Goal: Find specific page/section: Find specific page/section

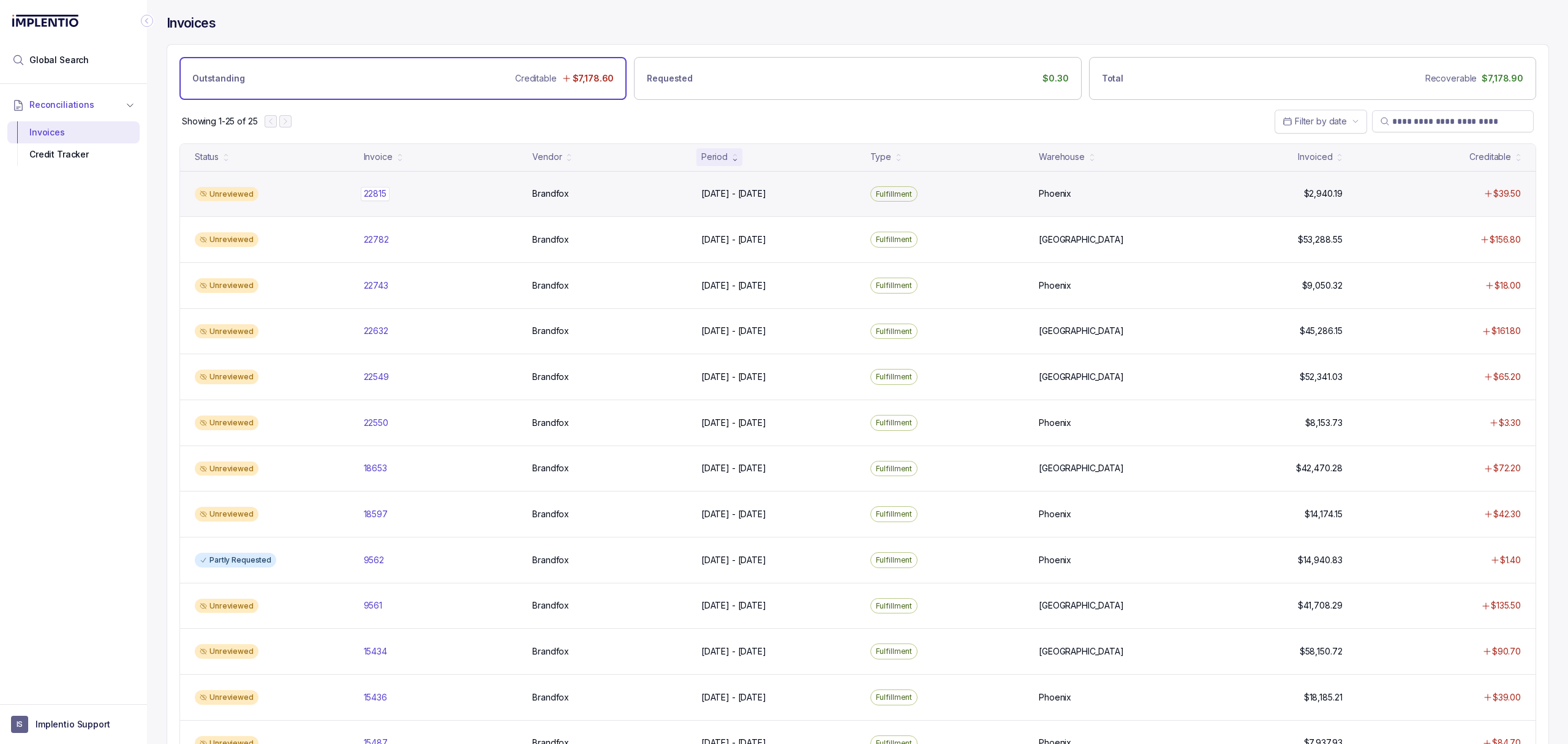
click at [378, 192] on p "22815" at bounding box center [375, 193] width 29 height 13
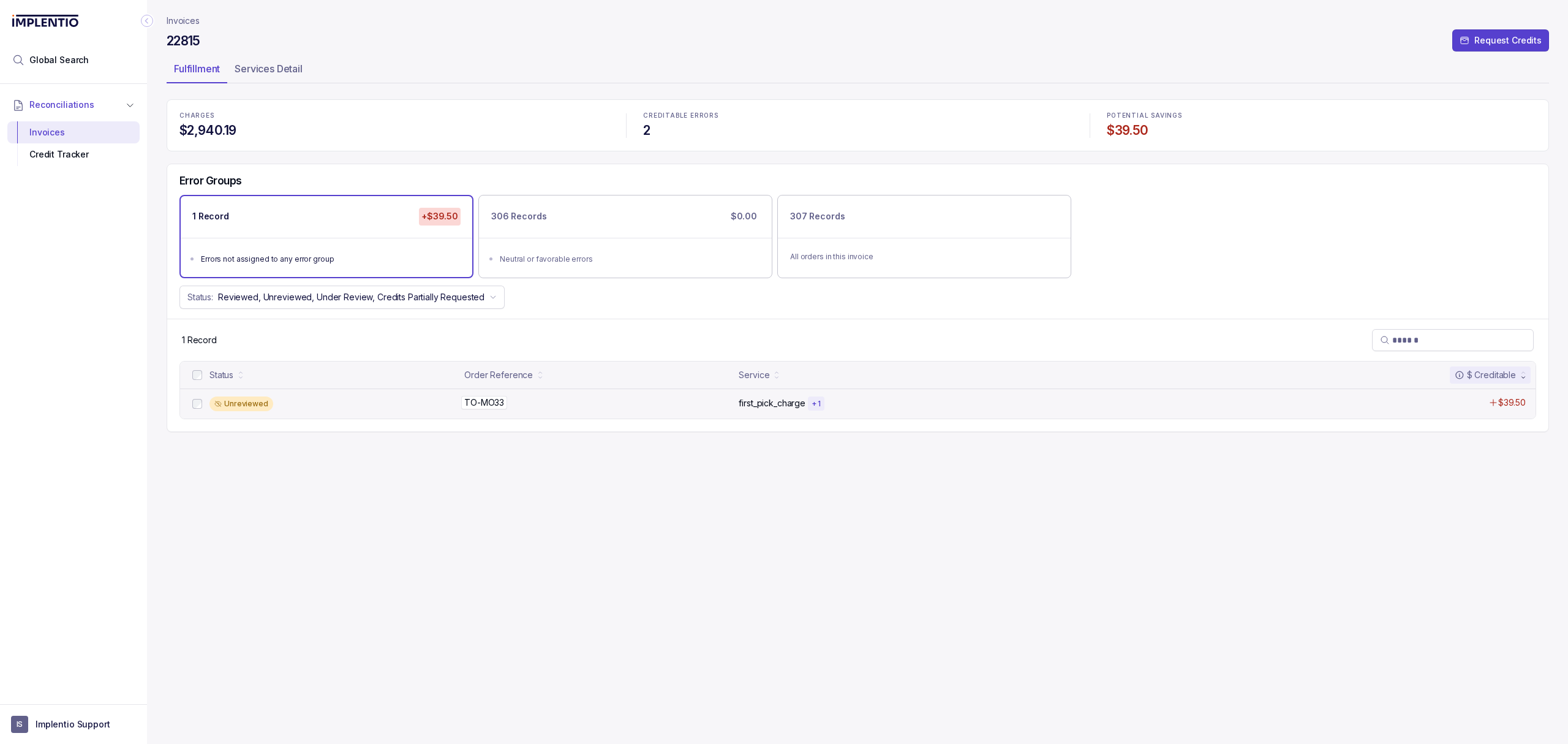
click at [491, 409] on p "TO-MO33" at bounding box center [484, 402] width 46 height 13
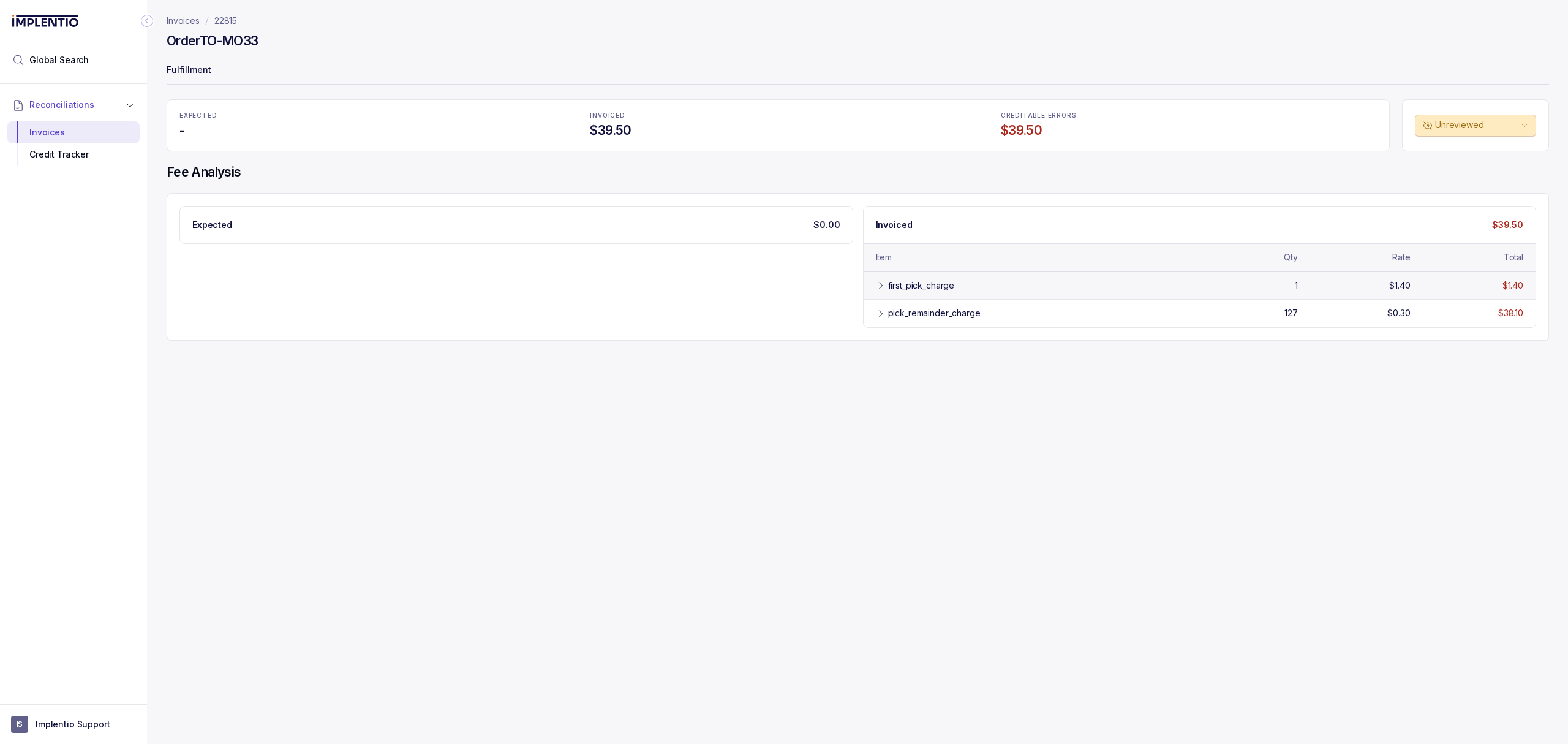
click at [965, 295] on div "first_pick_charge 1 $1.40 $1.40" at bounding box center [1199, 285] width 673 height 28
click at [948, 342] on div "pick_remainder_charge" at bounding box center [934, 341] width 93 height 12
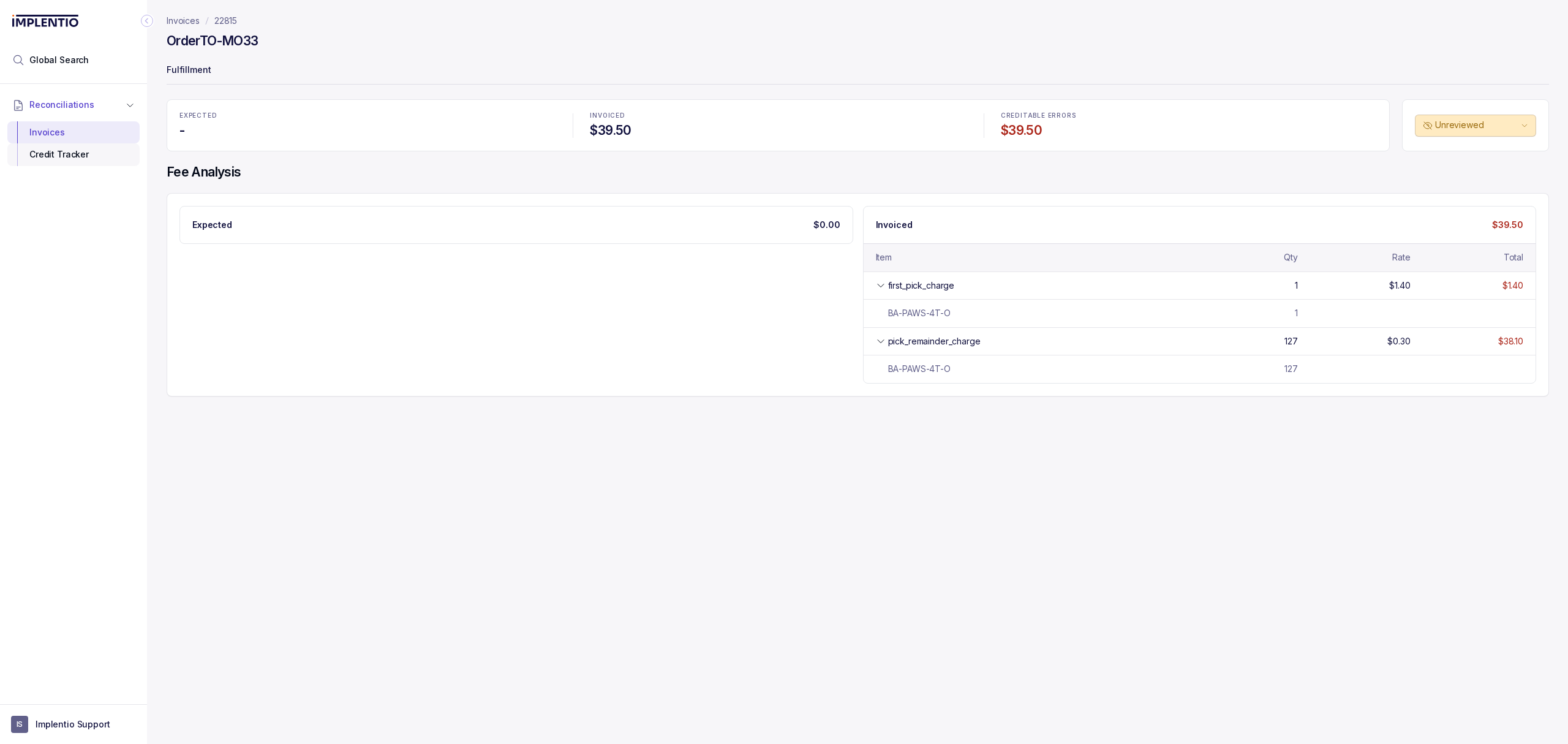
click at [75, 161] on div "Credit Tracker" at bounding box center [74, 154] width 113 height 22
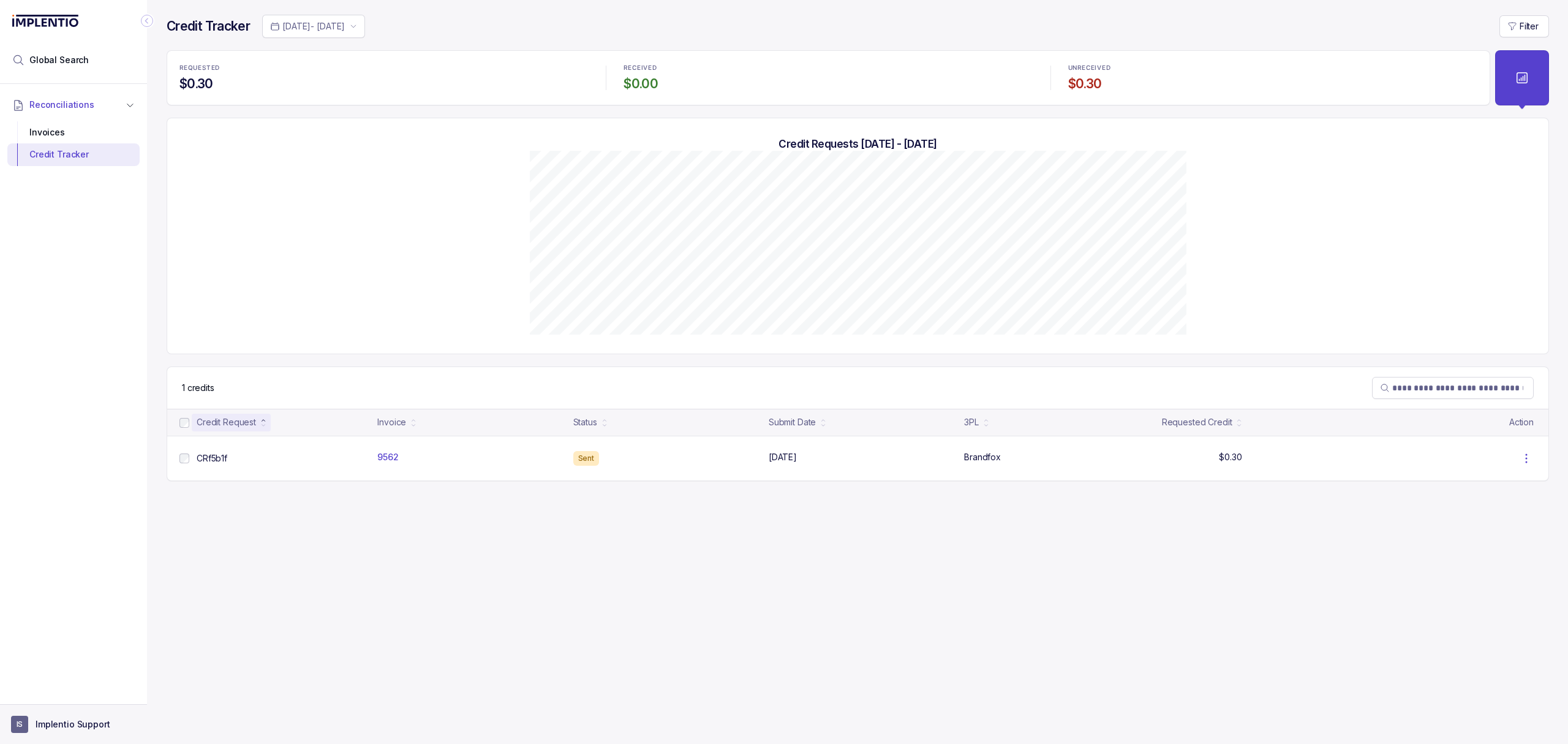
click at [84, 719] on p "Implentio Support" at bounding box center [73, 724] width 75 height 12
click at [78, 695] on p "Logout" at bounding box center [81, 697] width 102 height 12
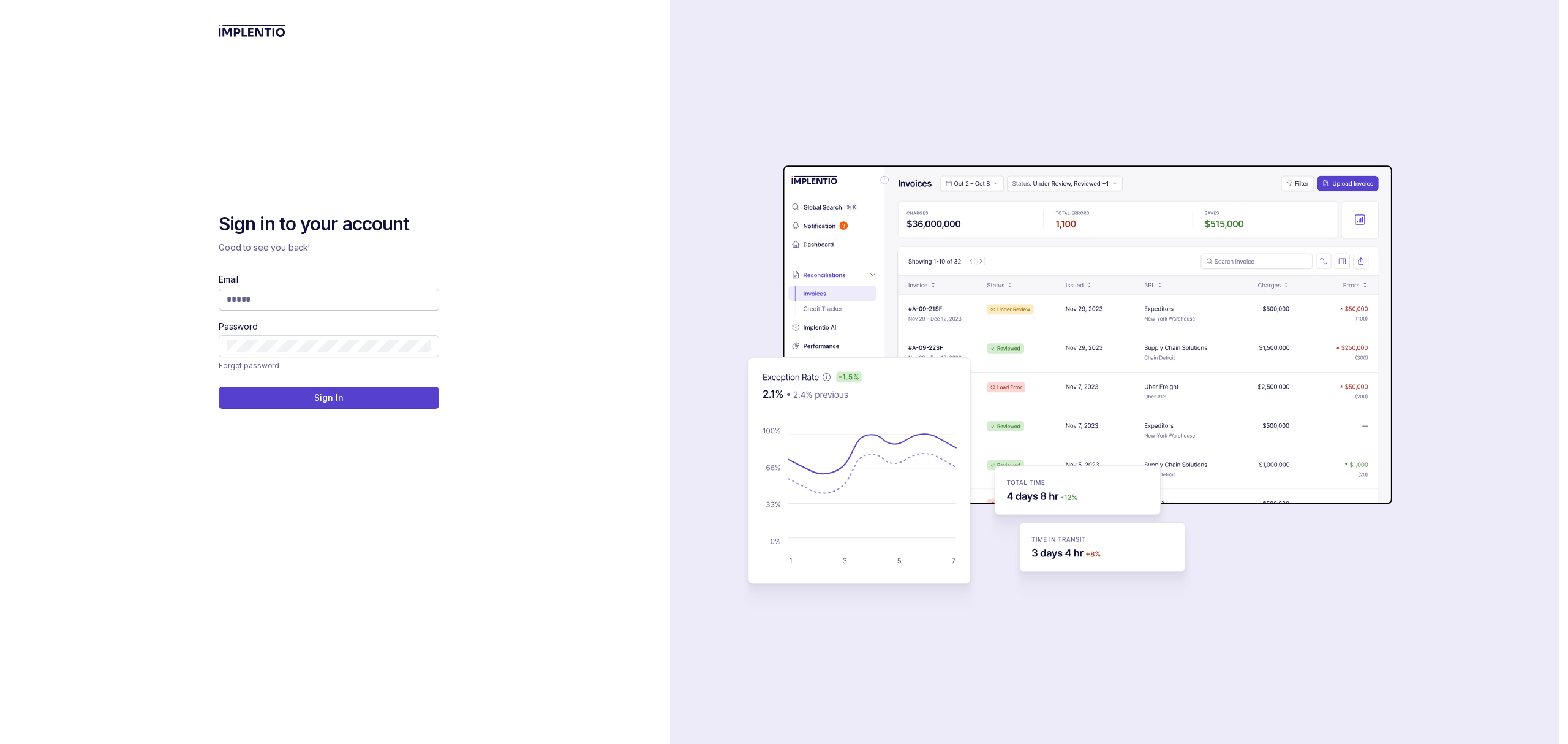
click at [240, 300] on input "Email" at bounding box center [329, 298] width 205 height 12
type input "**********"
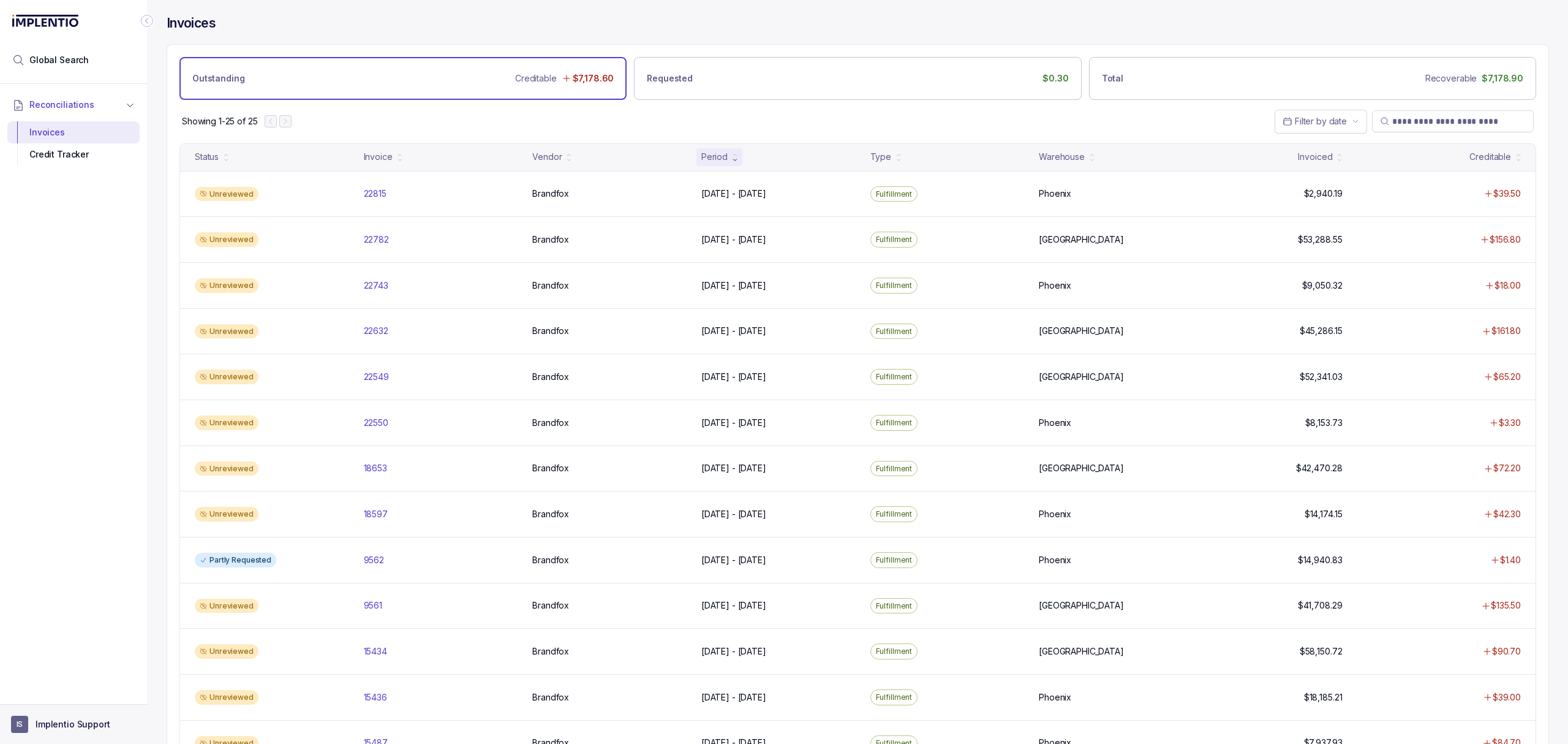
click at [86, 723] on p "Implentio Support" at bounding box center [73, 724] width 75 height 12
click at [83, 702] on p "Logout" at bounding box center [81, 697] width 102 height 12
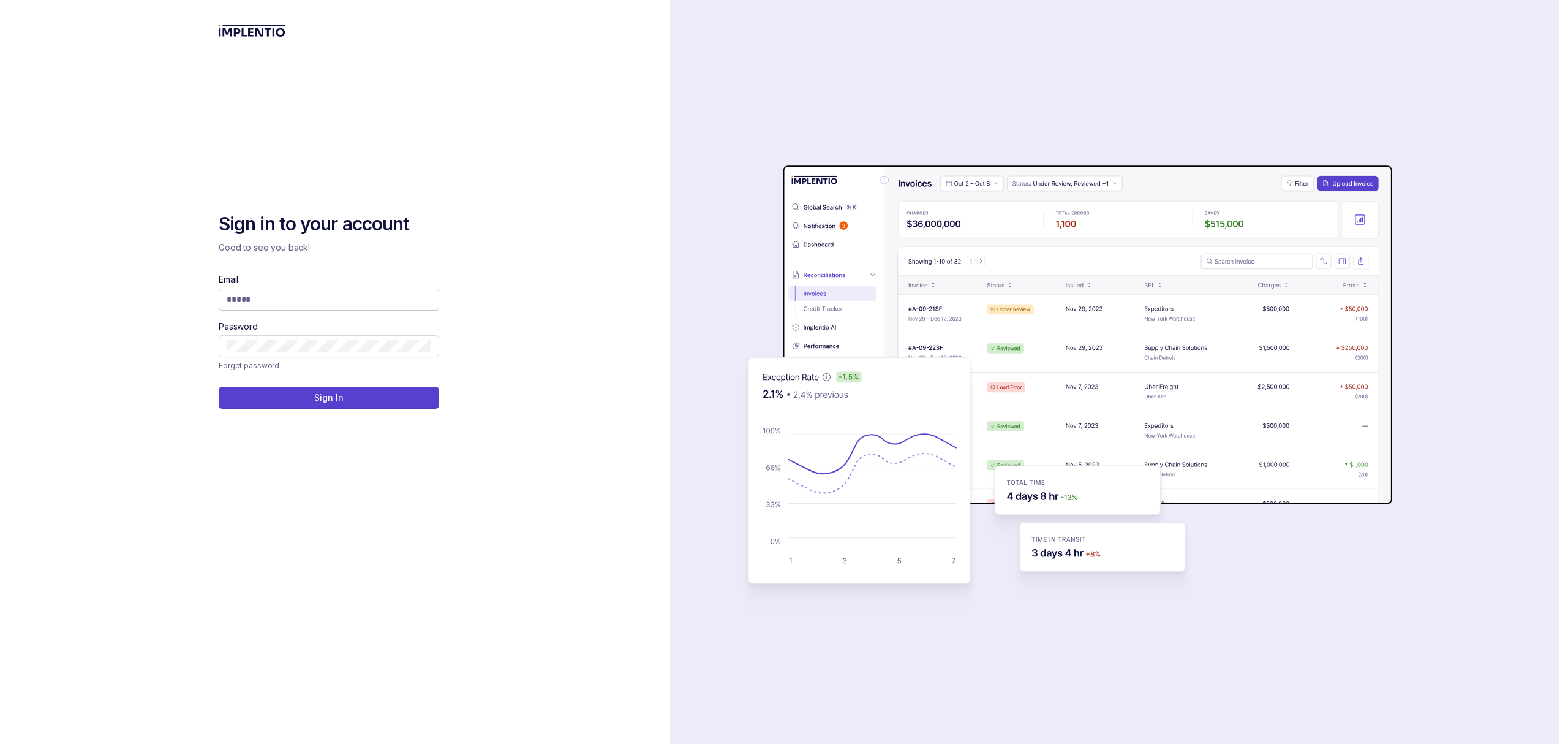
click at [275, 302] on input "Email" at bounding box center [329, 298] width 205 height 12
type input "**********"
